Goal: Task Accomplishment & Management: Use online tool/utility

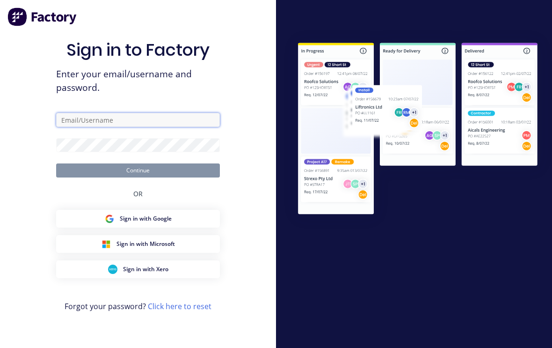
type input "[EMAIL_ADDRESS][DOMAIN_NAME]"
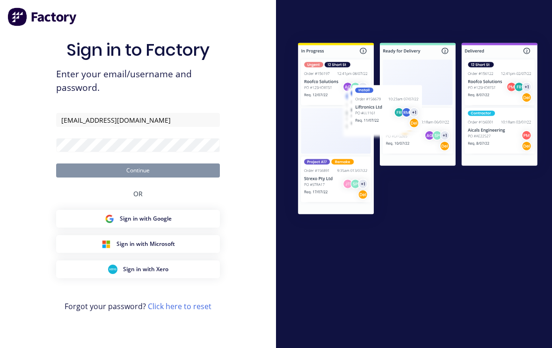
scroll to position [16, 0]
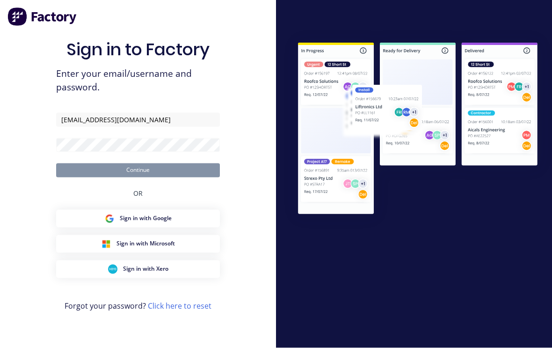
click at [138, 163] on button "Continue" at bounding box center [138, 170] width 164 height 14
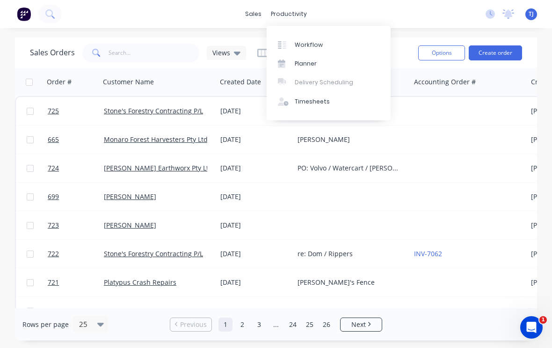
click at [316, 46] on div "Workflow" at bounding box center [309, 45] width 28 height 8
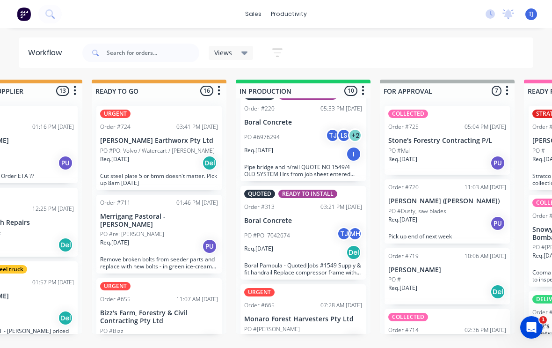
scroll to position [644, 0]
click at [310, 325] on div "PO #[PERSON_NAME]" at bounding box center [303, 329] width 118 height 8
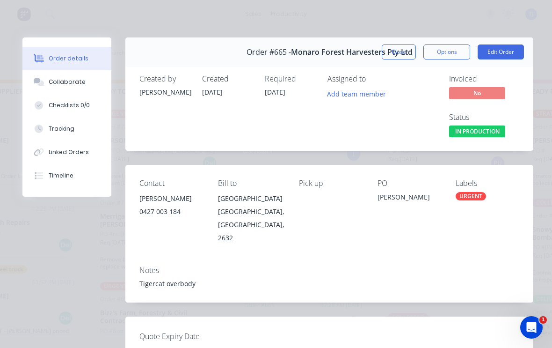
click at [507, 51] on button "Edit Order" at bounding box center [501, 51] width 46 height 15
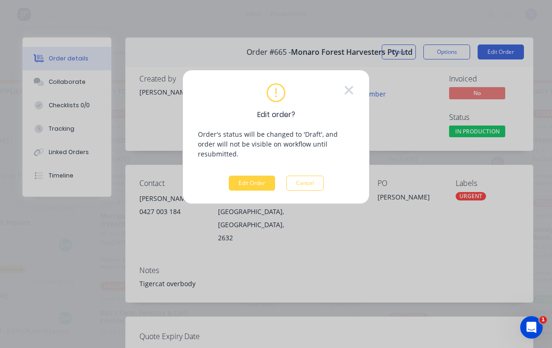
click at [250, 179] on button "Edit Order" at bounding box center [252, 183] width 46 height 15
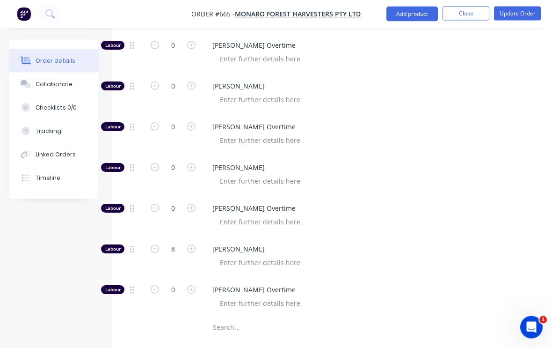
scroll to position [479, 0]
click at [178, 161] on input "0" at bounding box center [173, 168] width 24 height 14
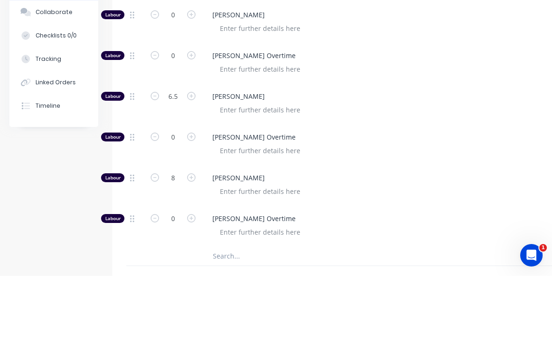
scroll to position [552, 0]
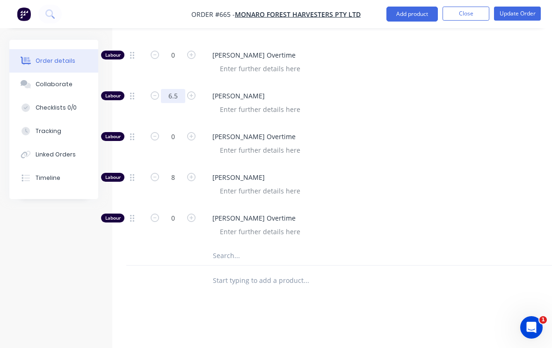
type input "6.5"
click at [524, 10] on button "Update Order" at bounding box center [517, 14] width 47 height 14
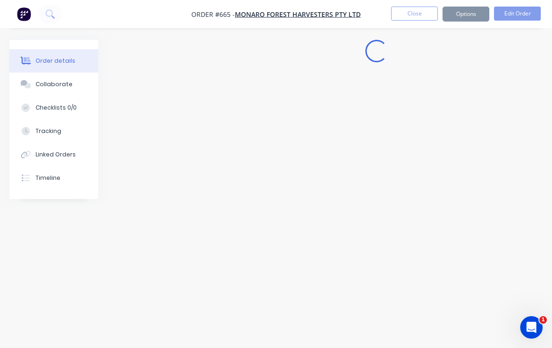
scroll to position [0, 0]
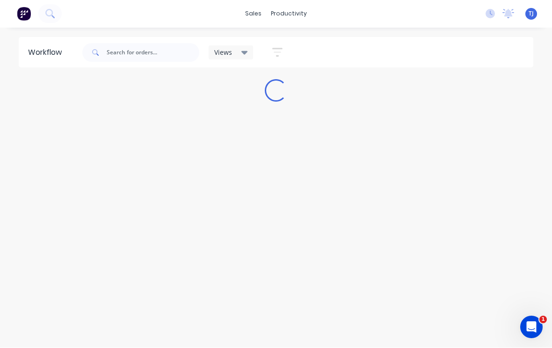
scroll to position [0, 0]
